Goal: Navigation & Orientation: Find specific page/section

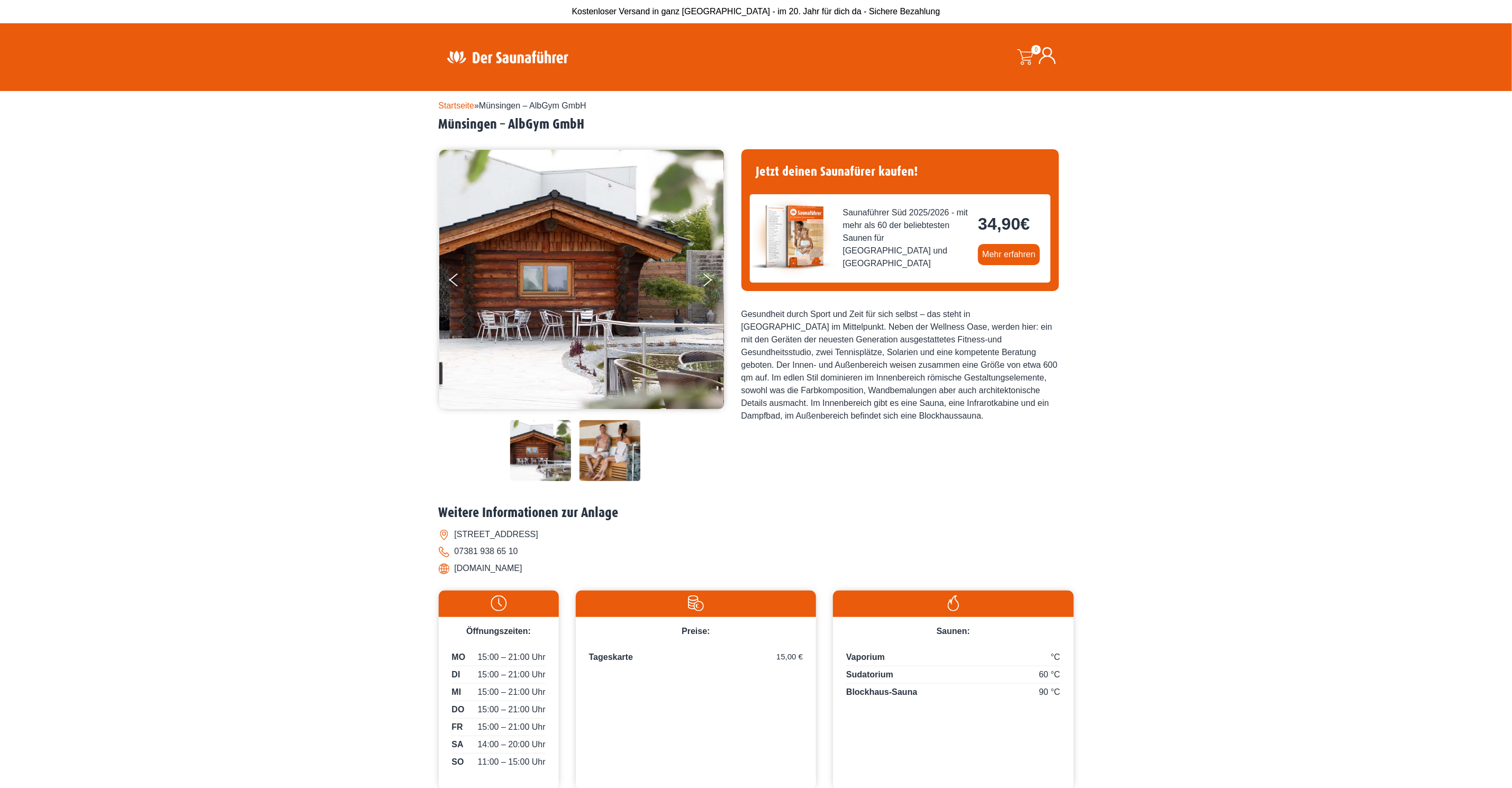
click at [457, 97] on div "Startseite » [GEOGRAPHIC_DATA] – AlbGym GmbH [GEOGRAPHIC_DATA] – AlbGym GmbH €" at bounding box center [756, 449] width 635 height 716
click at [455, 102] on link "Startseite" at bounding box center [456, 106] width 36 height 9
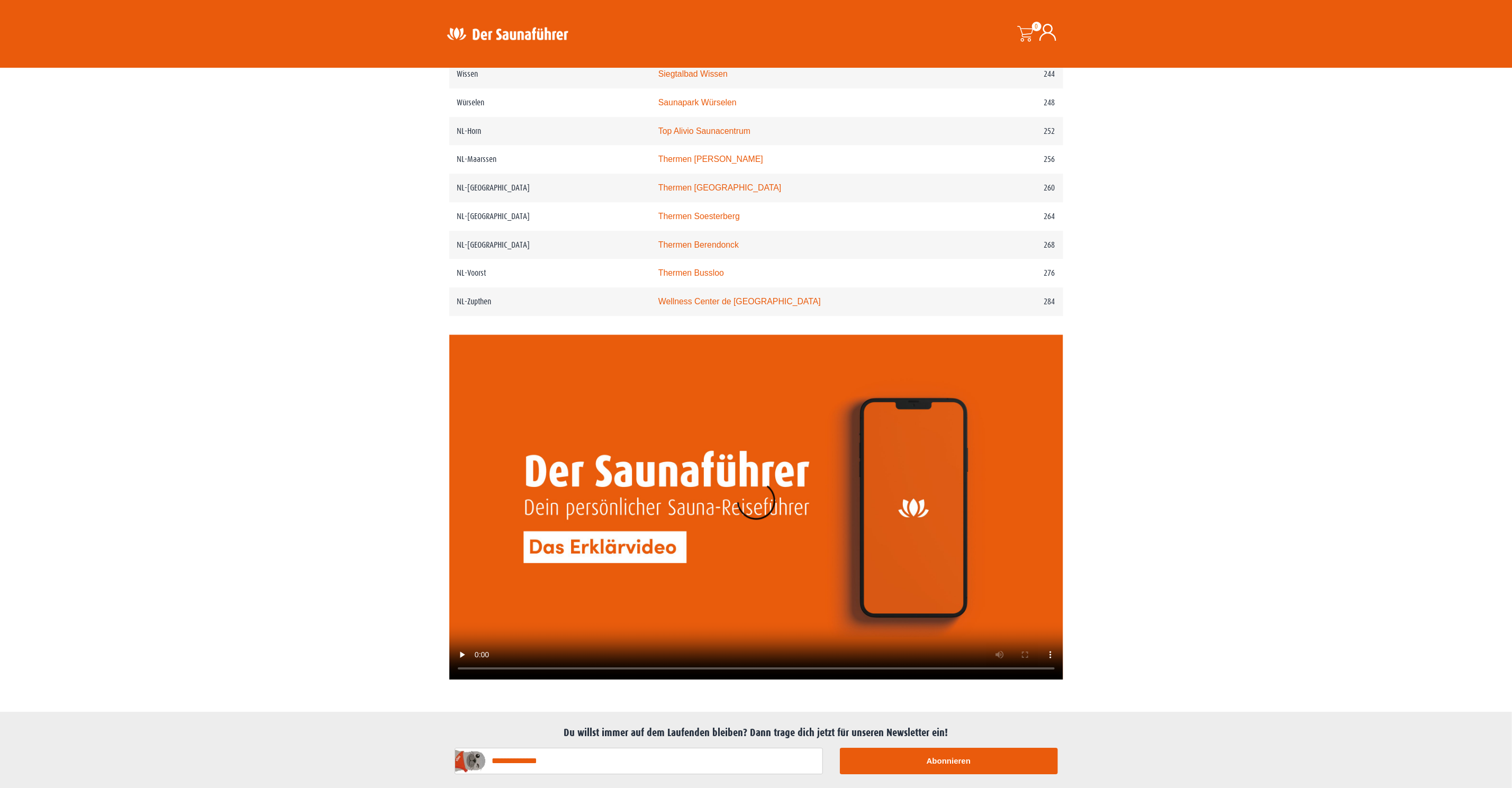
scroll to position [2292, 0]
